Goal: Information Seeking & Learning: Learn about a topic

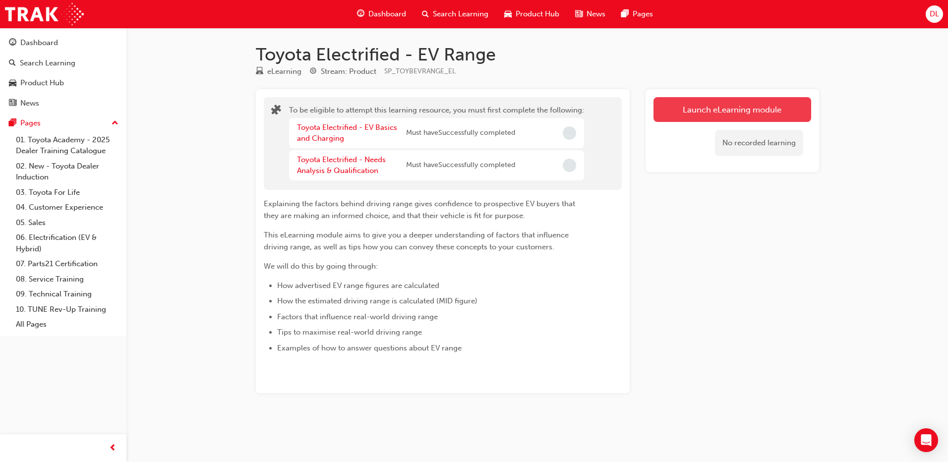
click at [739, 111] on button "Launch eLearning module" at bounding box center [733, 109] width 158 height 25
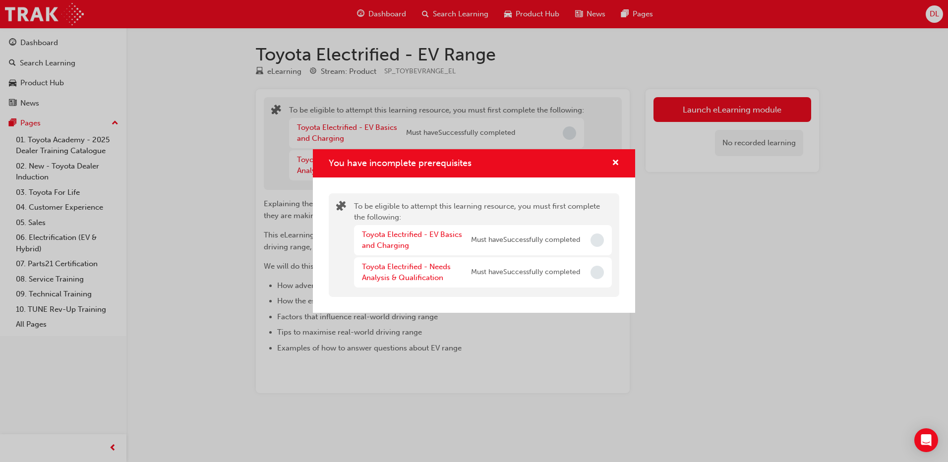
click at [785, 109] on div "You have incomplete prerequisites To be eligible to attempt this learning resou…" at bounding box center [474, 231] width 948 height 462
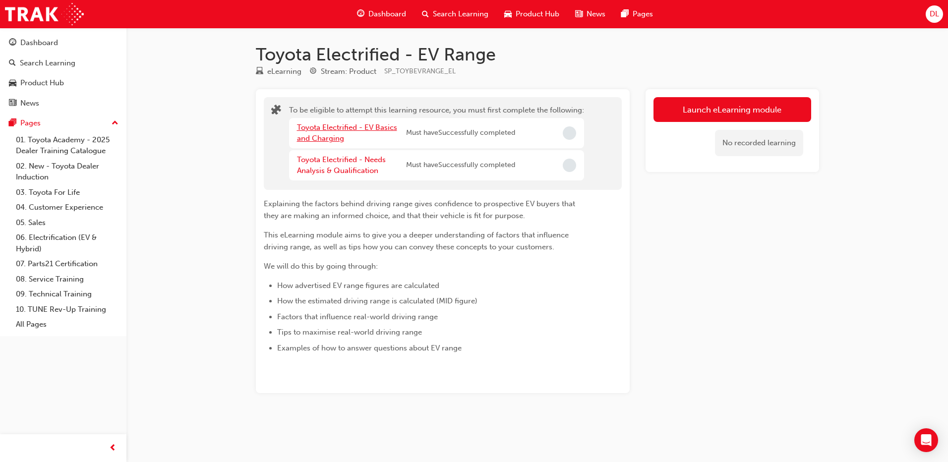
click at [348, 130] on link "Toyota Electrified - EV Basics and Charging" at bounding box center [347, 133] width 100 height 20
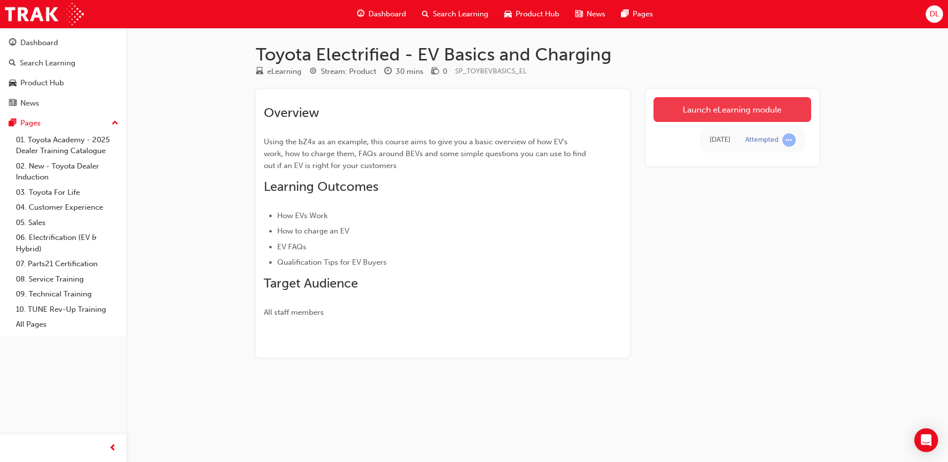
click at [784, 106] on link "Launch eLearning module" at bounding box center [733, 109] width 158 height 25
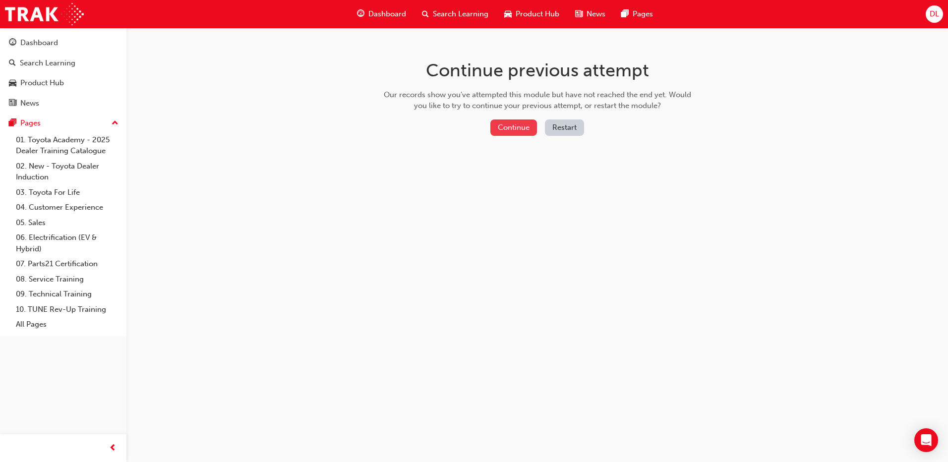
click at [509, 133] on button "Continue" at bounding box center [513, 128] width 47 height 16
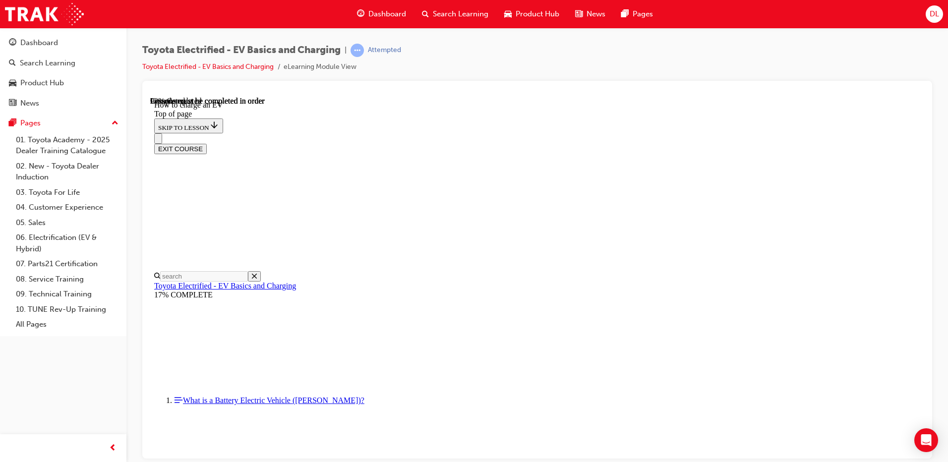
scroll to position [626, 0]
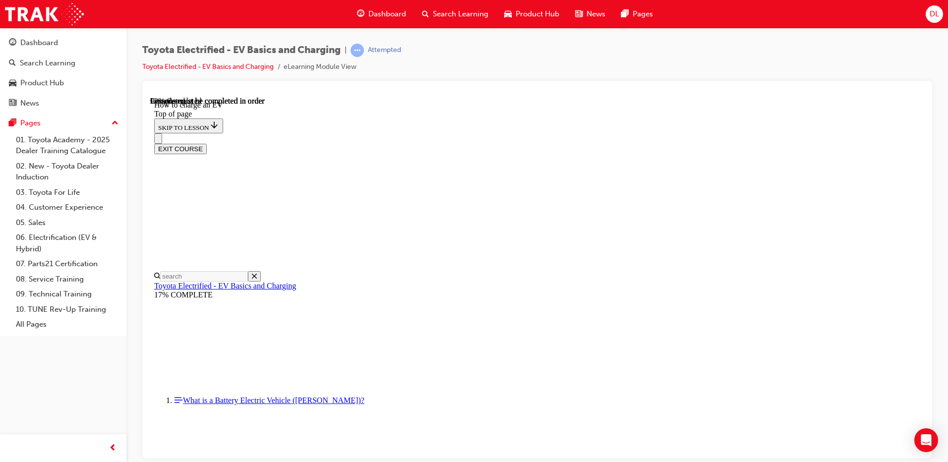
scroll to position [3105, 0]
click at [207, 143] on button "EXIT COURSE" at bounding box center [180, 148] width 53 height 10
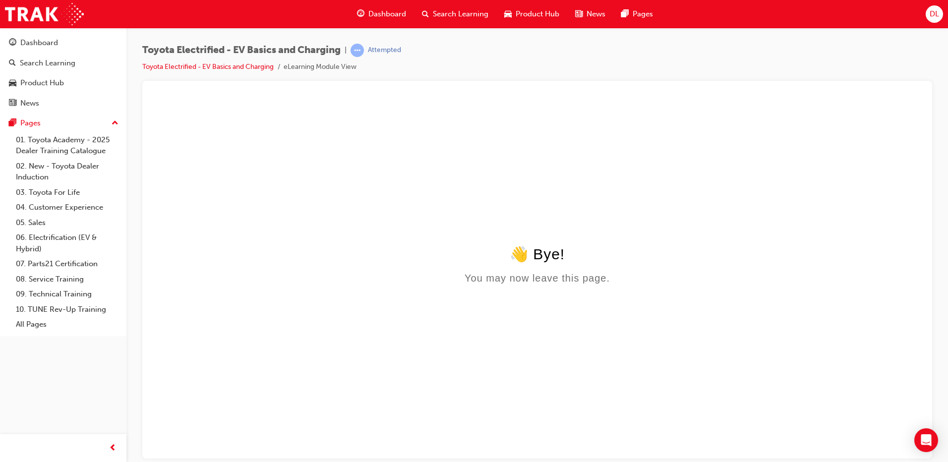
scroll to position [0, 0]
